Goal: Task Accomplishment & Management: Manage account settings

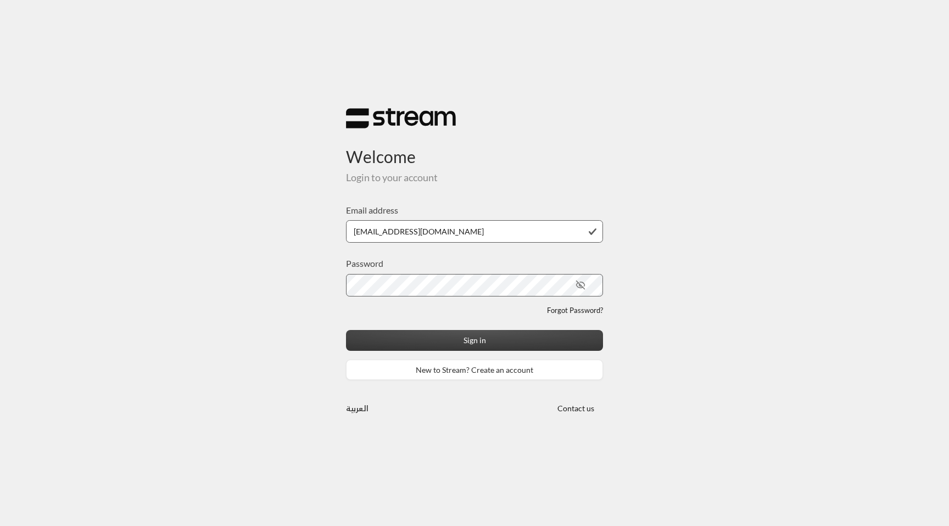
click at [478, 345] on button "Sign in" at bounding box center [474, 340] width 257 height 20
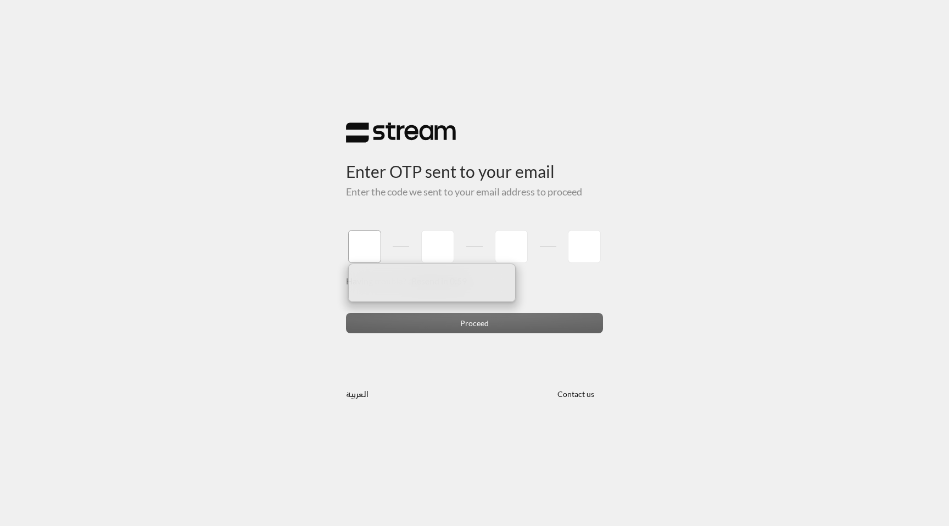
type input "1"
type input "2"
type input "3"
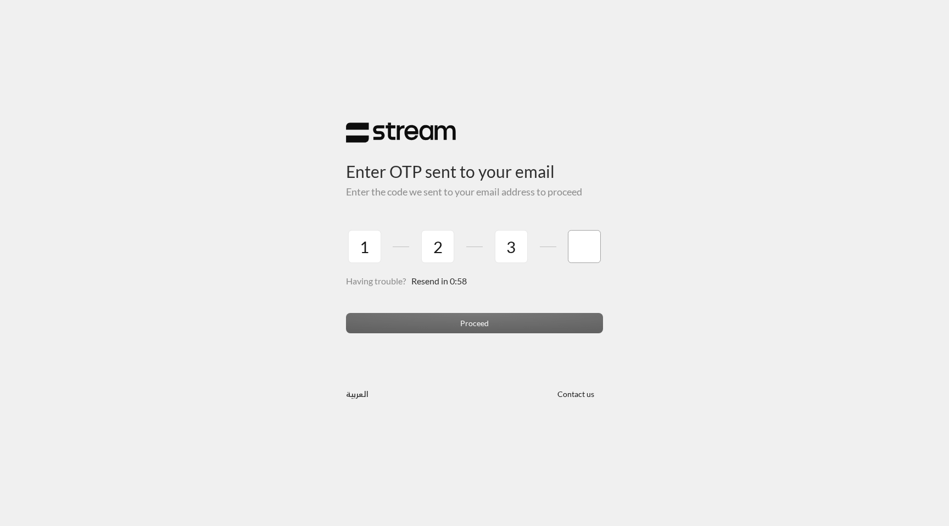
type input "4"
